Goal: Check status: Check status

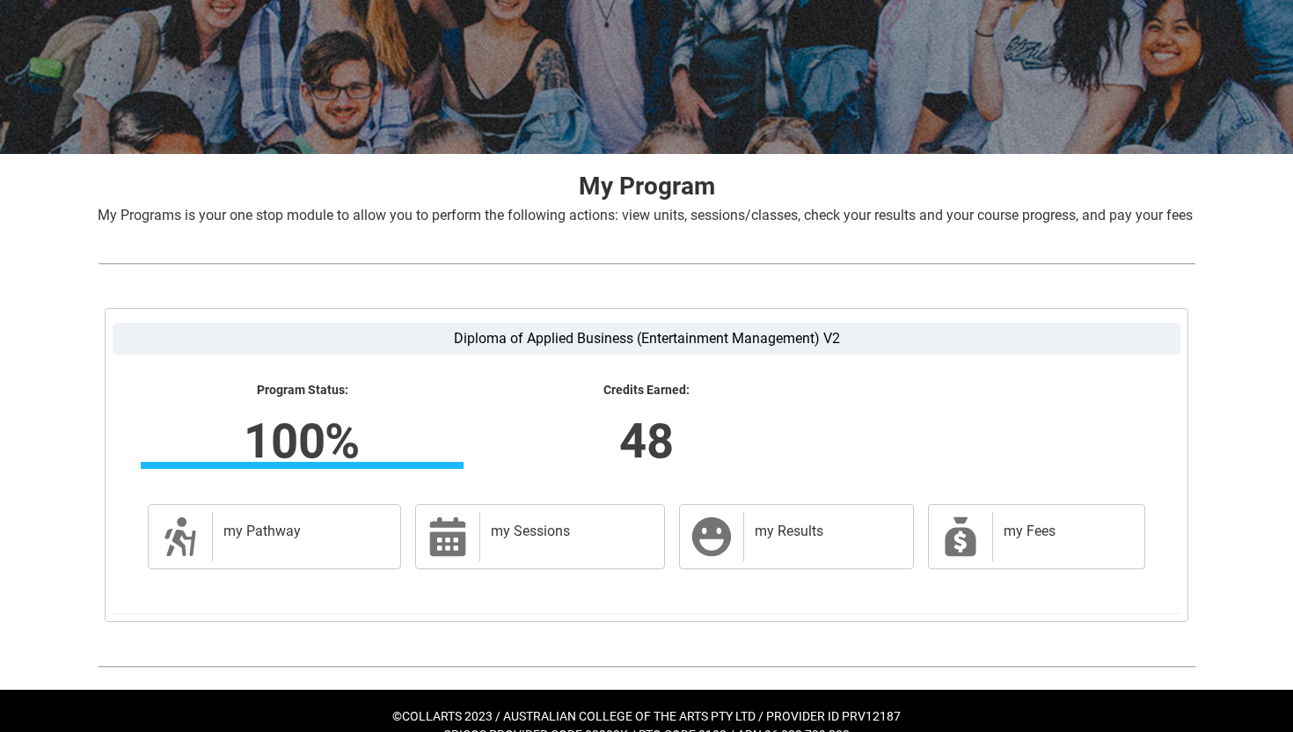
scroll to position [248, 0]
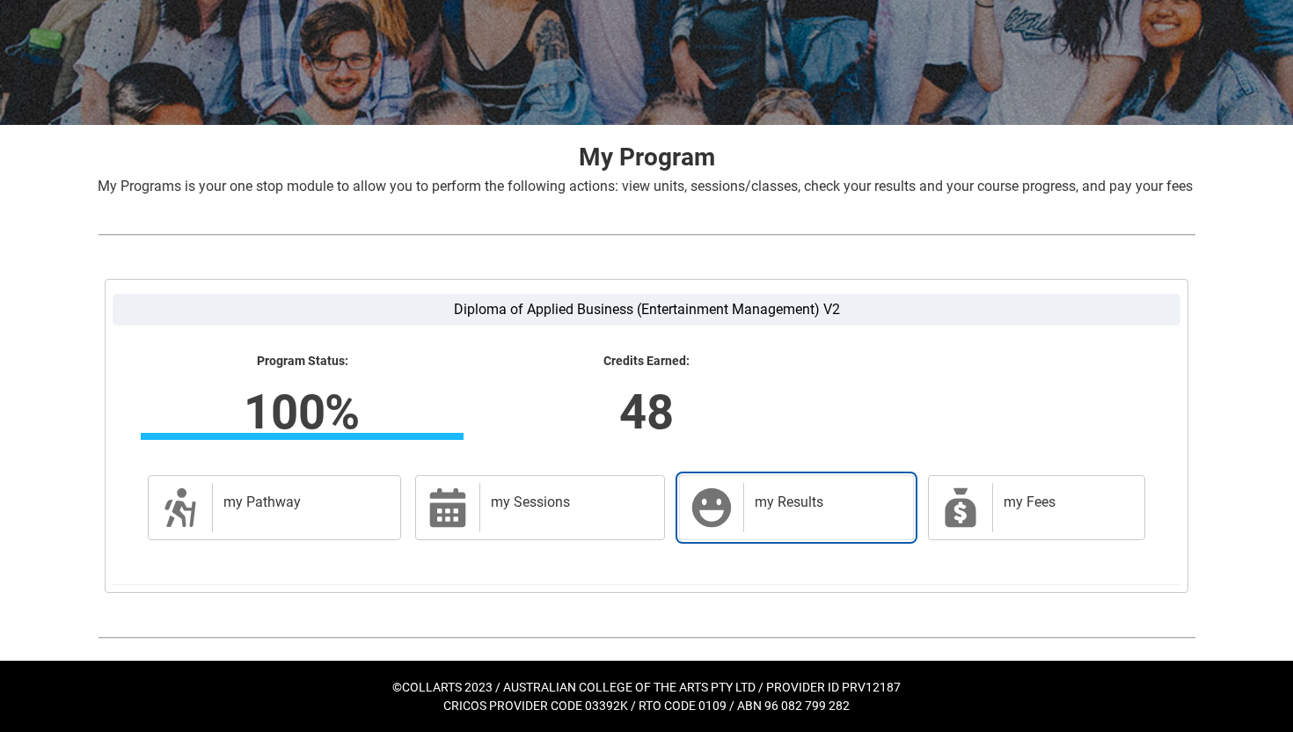
click at [746, 484] on div "my Results" at bounding box center [824, 507] width 163 height 49
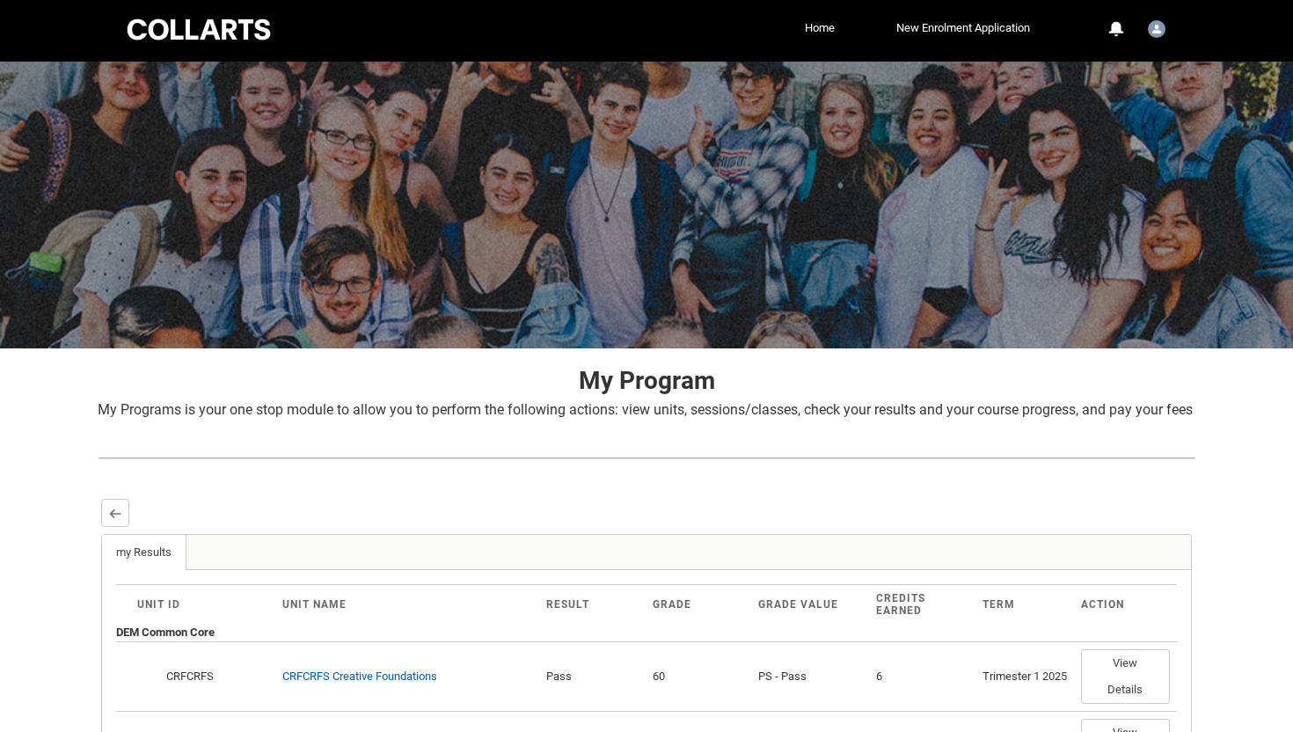
scroll to position [0, 0]
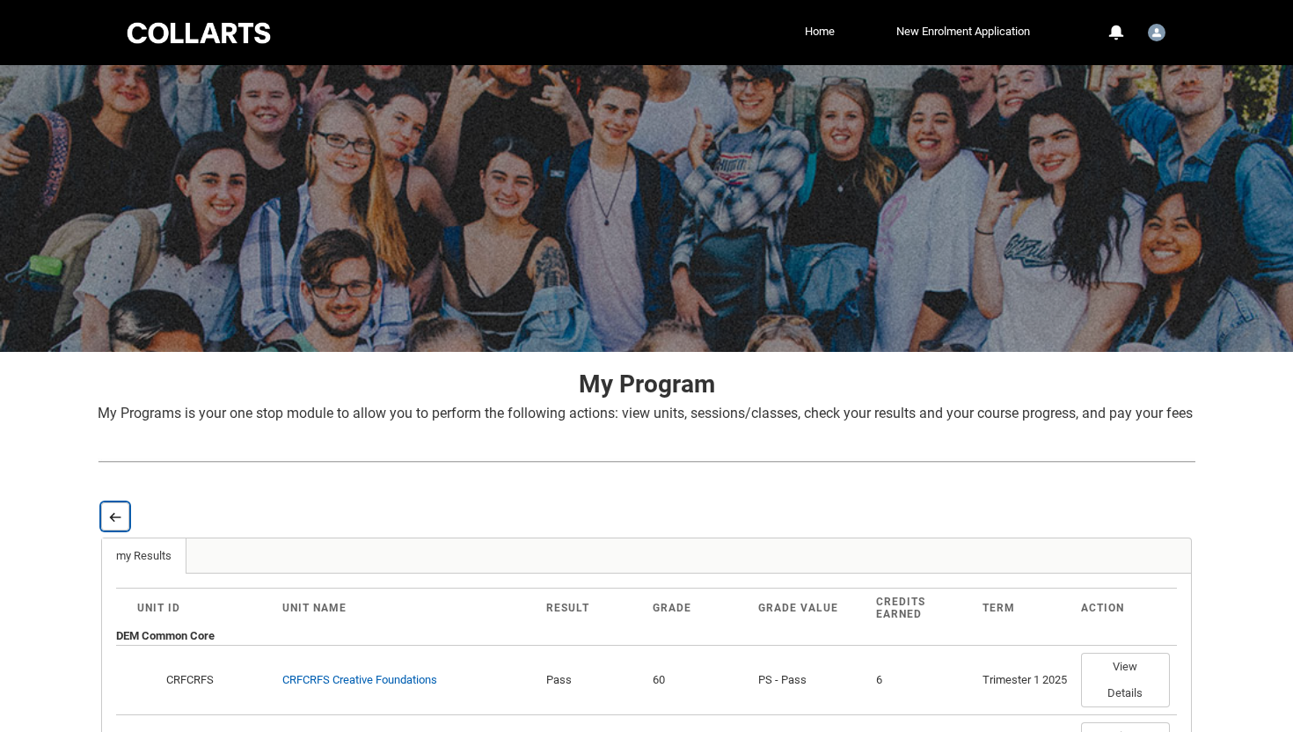
click at [122, 531] on button "Back" at bounding box center [115, 516] width 28 height 28
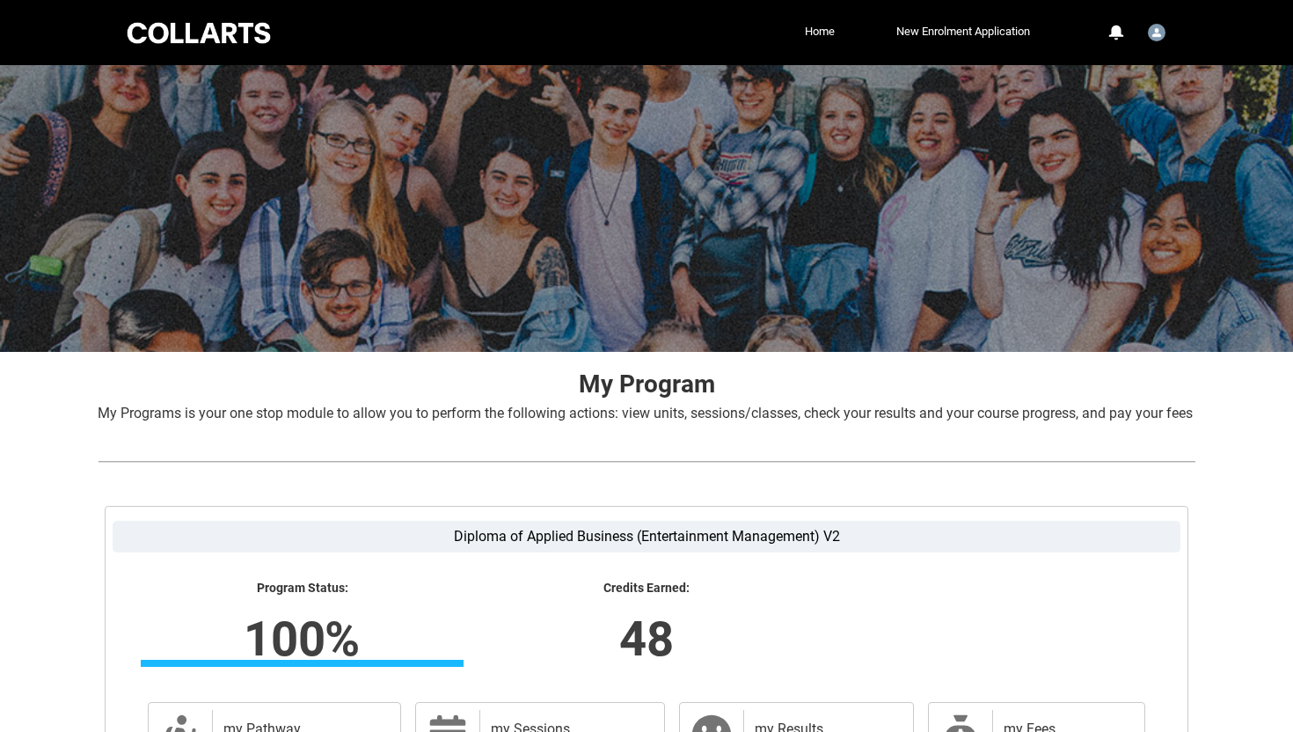
scroll to position [248, 0]
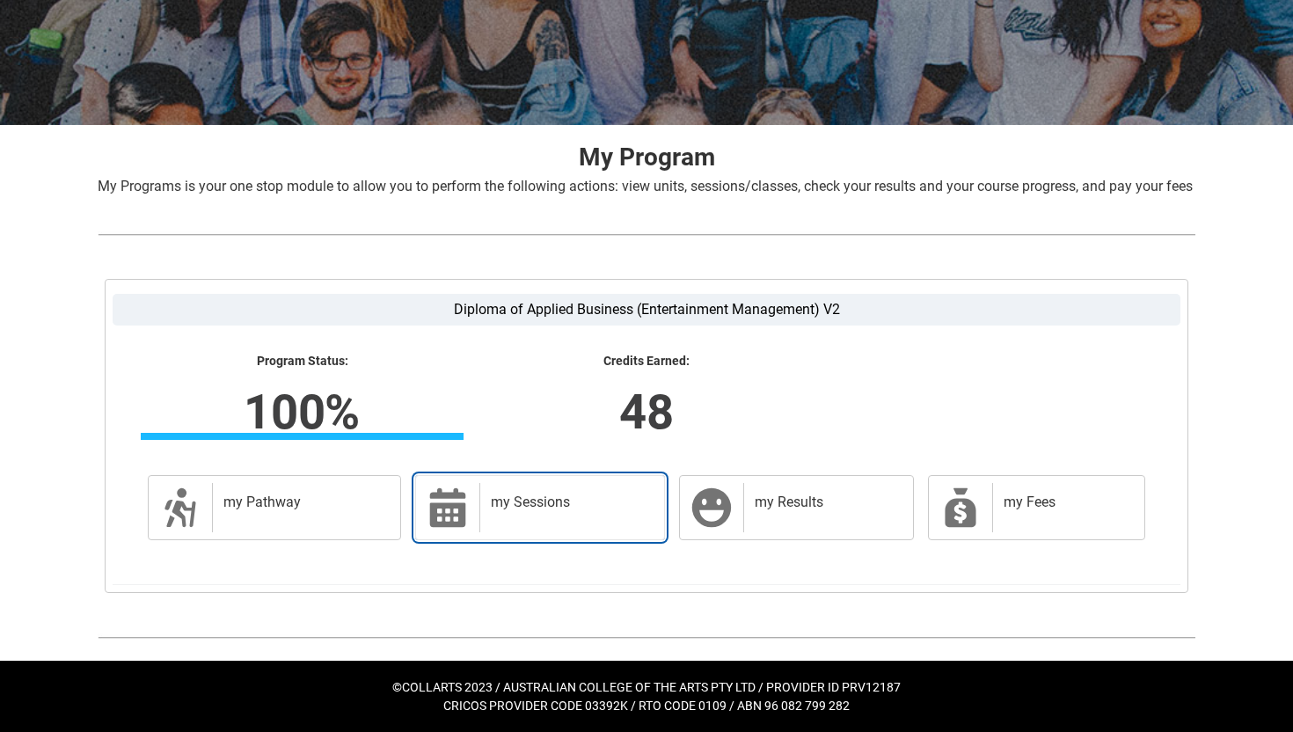
click at [481, 513] on div "my Sessions" at bounding box center [569, 507] width 178 height 49
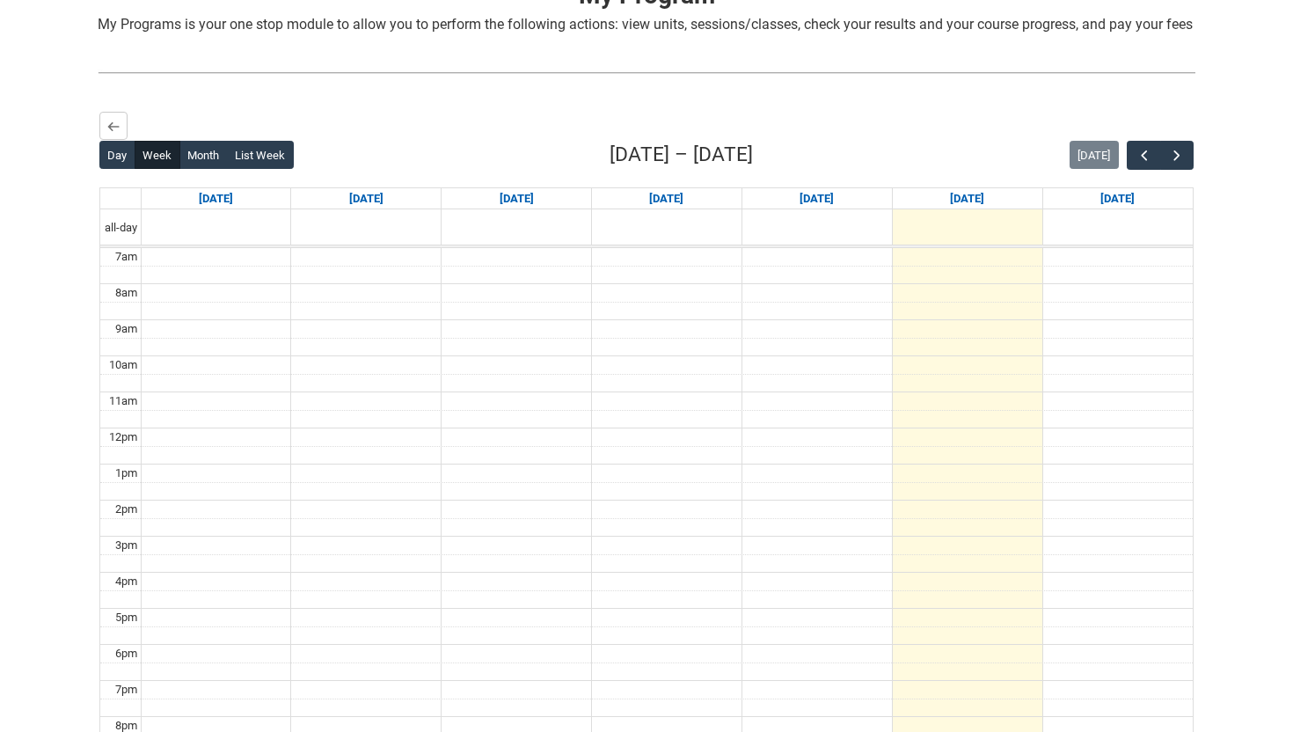
scroll to position [401, 0]
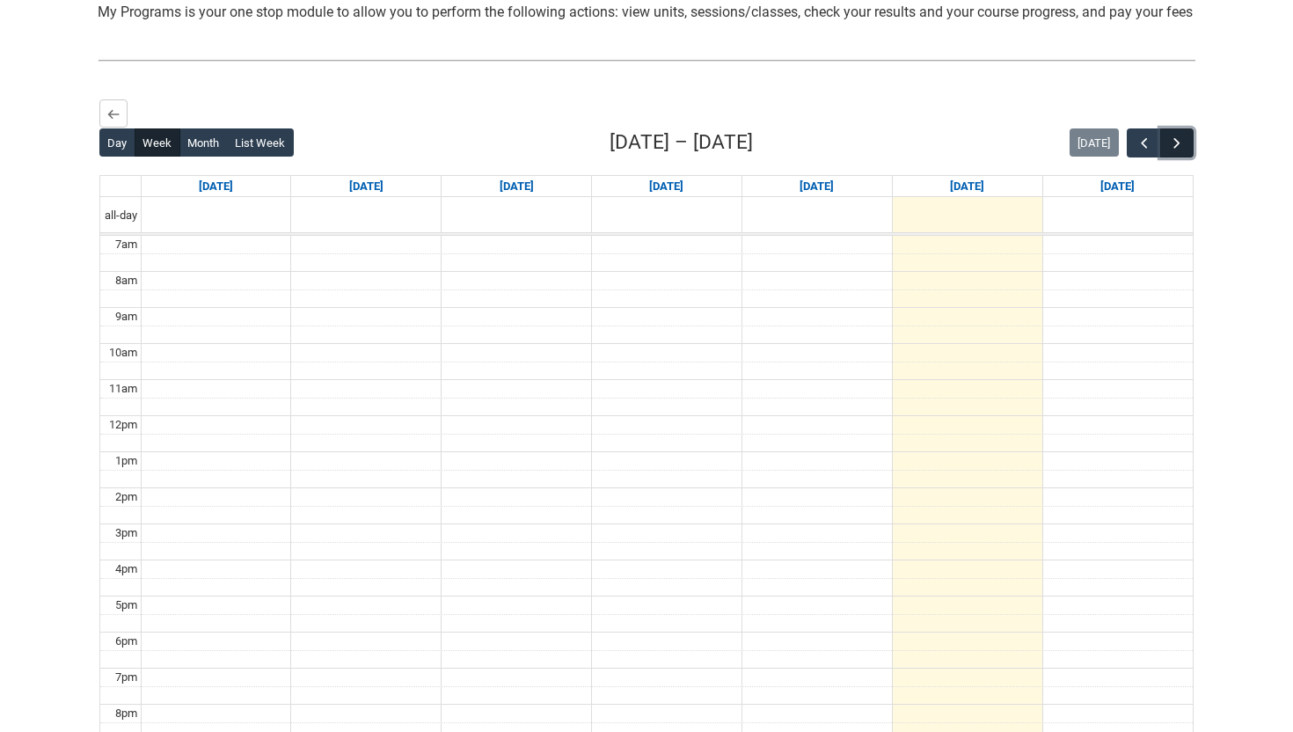
click at [1183, 152] on span "button" at bounding box center [1177, 144] width 18 height 18
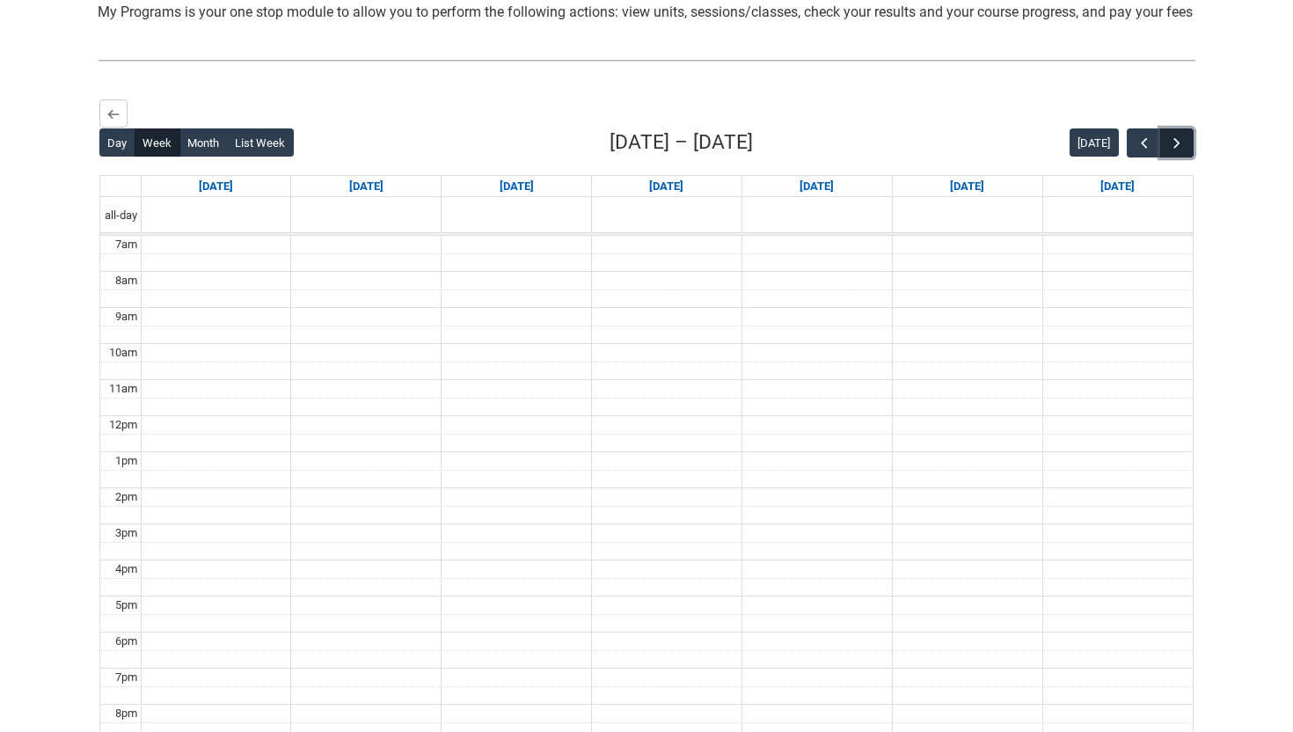
click at [1183, 152] on span "button" at bounding box center [1177, 144] width 18 height 18
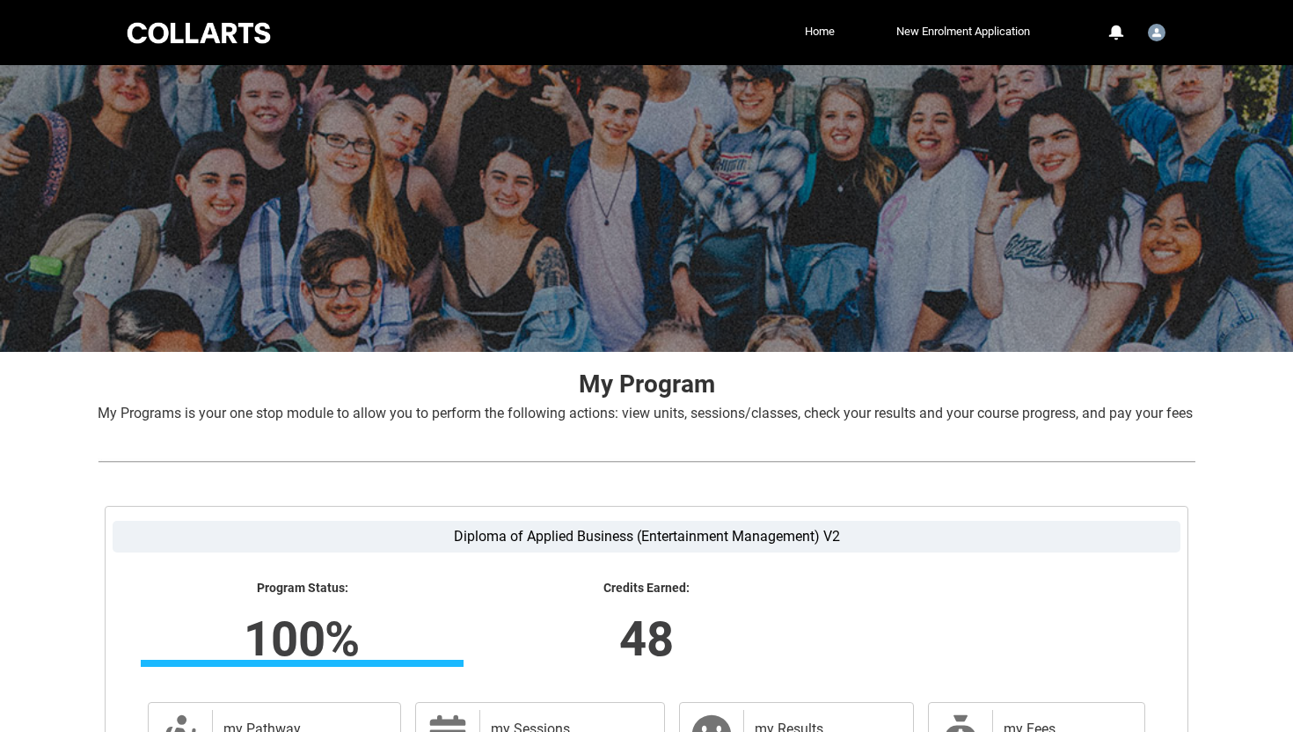
scroll to position [248, 0]
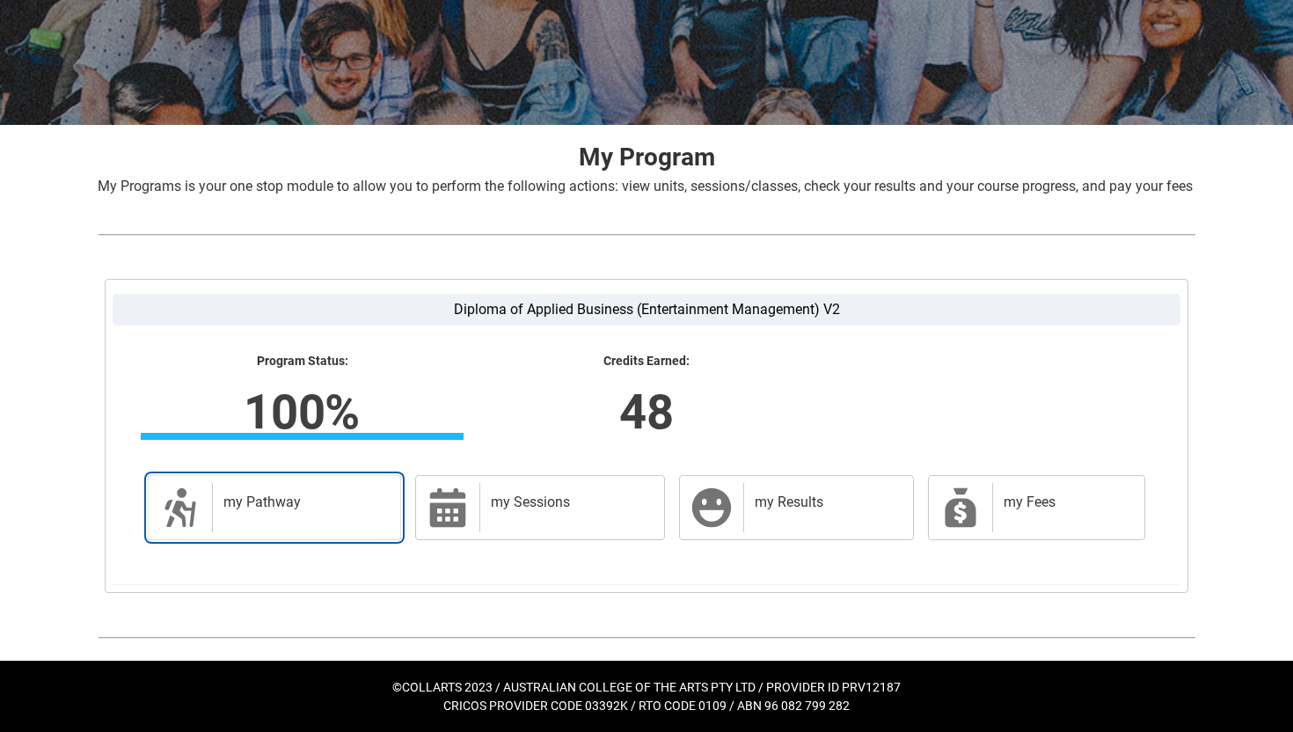
click at [355, 519] on div "my Pathway" at bounding box center [302, 507] width 181 height 49
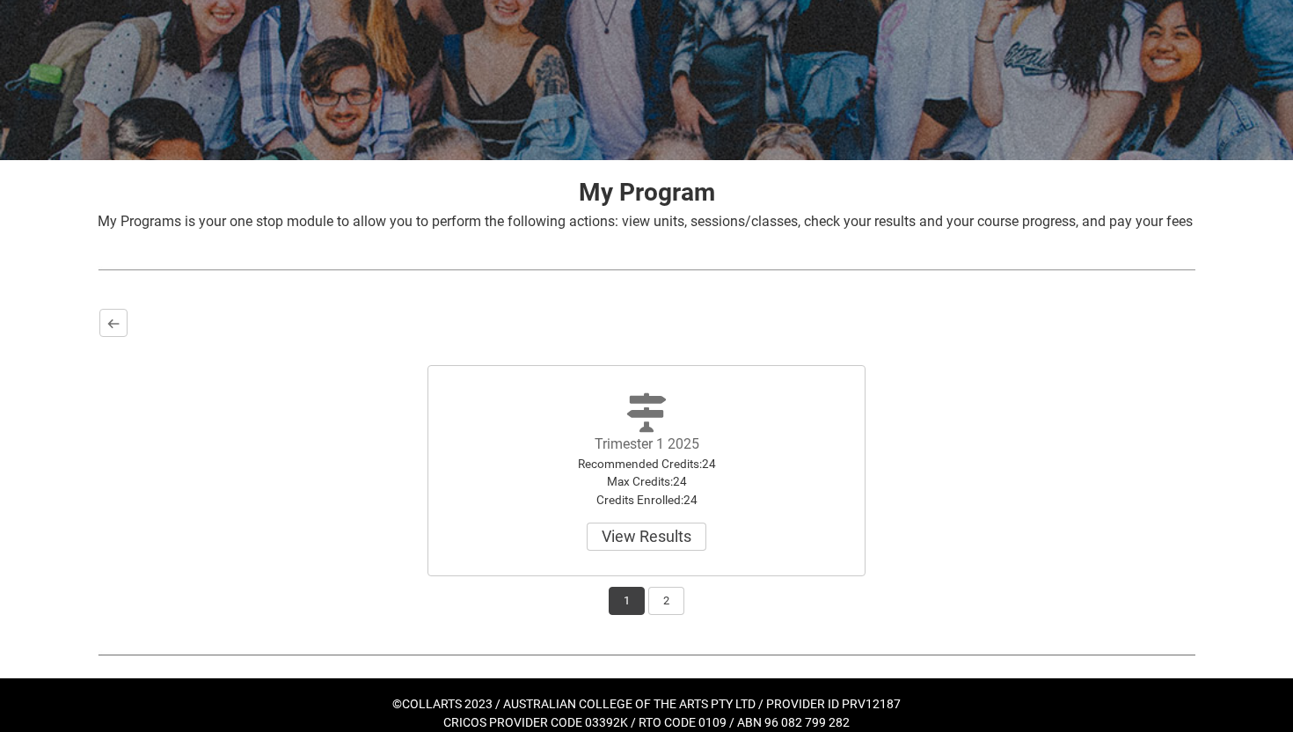
scroll to position [230, 0]
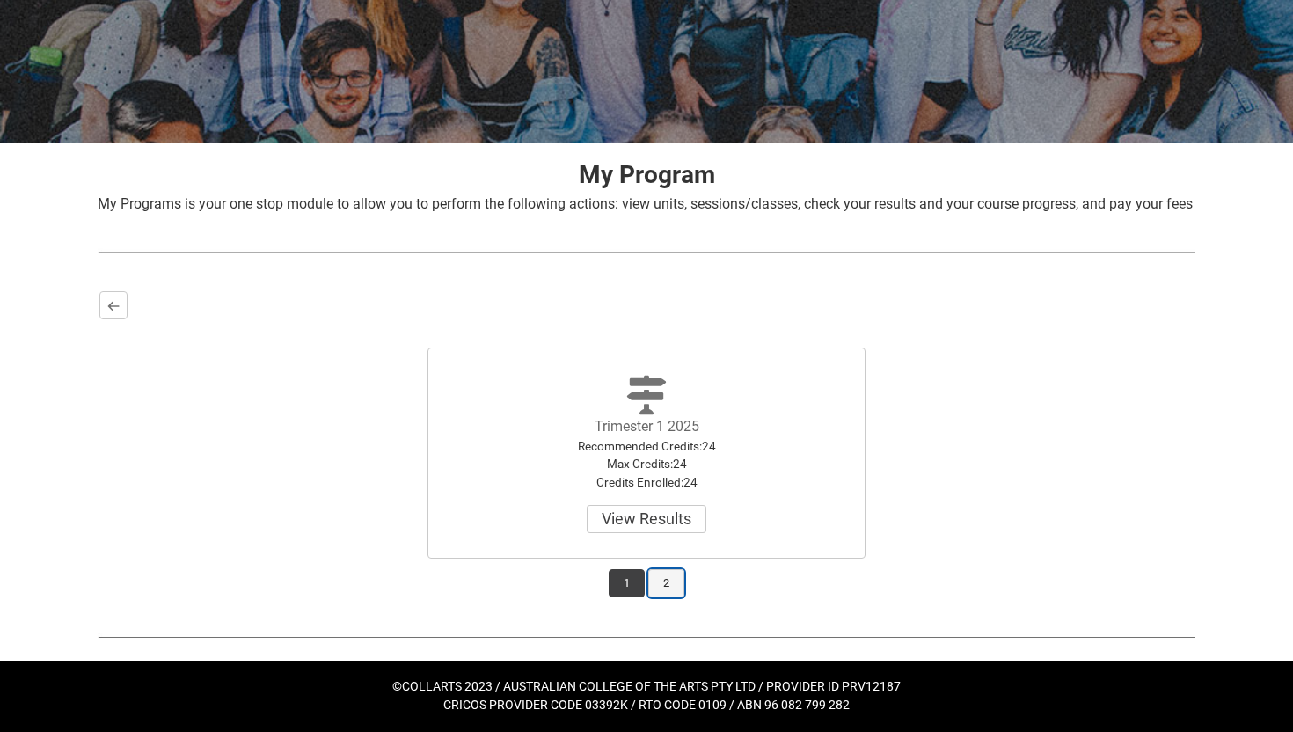
click at [666, 591] on button "2" at bounding box center [666, 583] width 36 height 28
click at [646, 521] on button "View Results" at bounding box center [647, 519] width 120 height 28
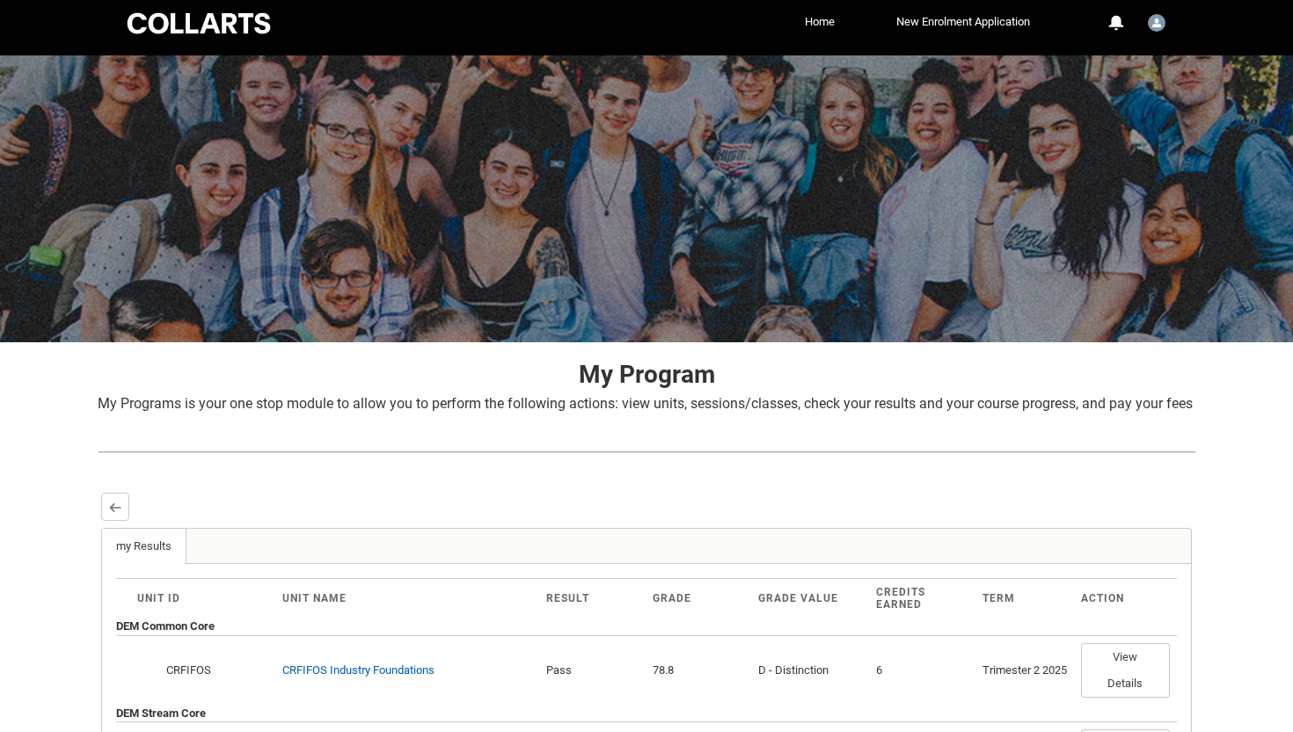
scroll to position [0, 0]
